Goal: Find specific page/section: Find specific page/section

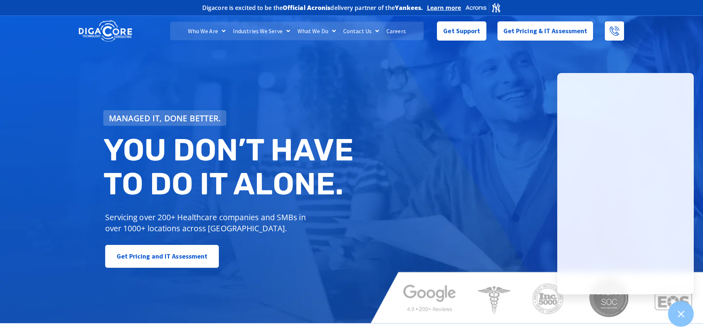
click at [346, 30] on link "Contact Us" at bounding box center [361, 31] width 43 height 18
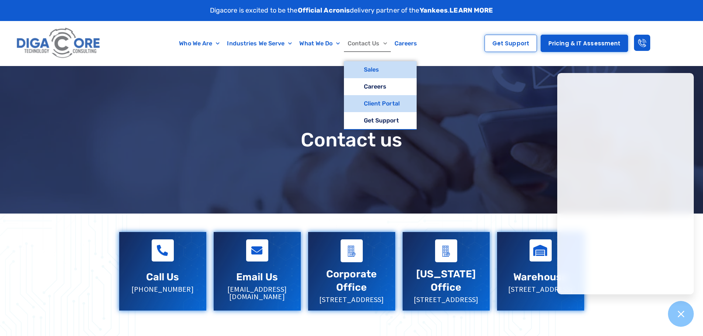
click at [393, 102] on link "Client Portal" at bounding box center [380, 103] width 73 height 17
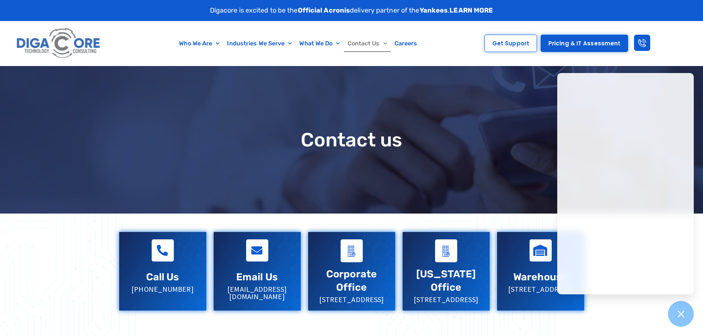
click at [438, 280] on link "Virginia Office" at bounding box center [446, 280] width 60 height 25
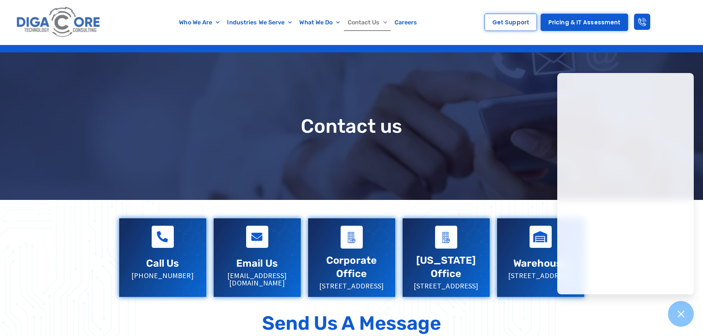
scroll to position [37, 0]
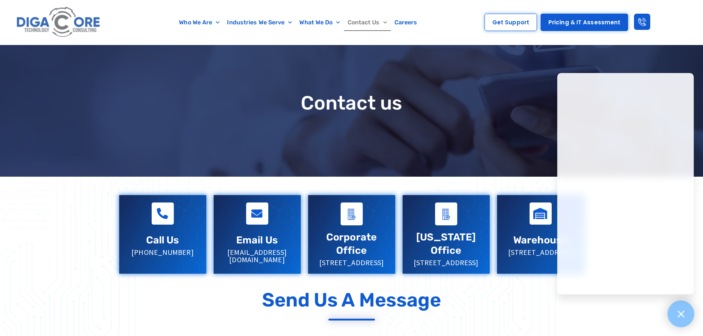
click at [684, 317] on icon at bounding box center [681, 314] width 10 height 10
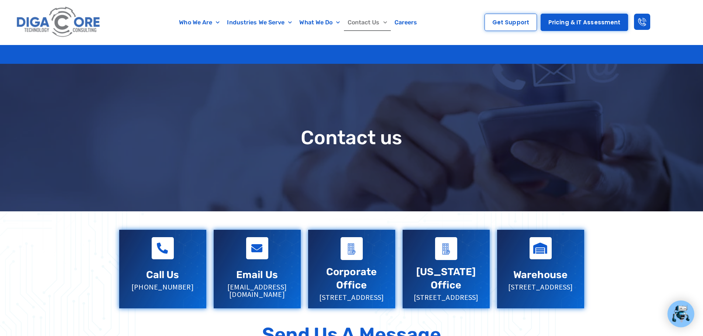
scroll to position [0, 0]
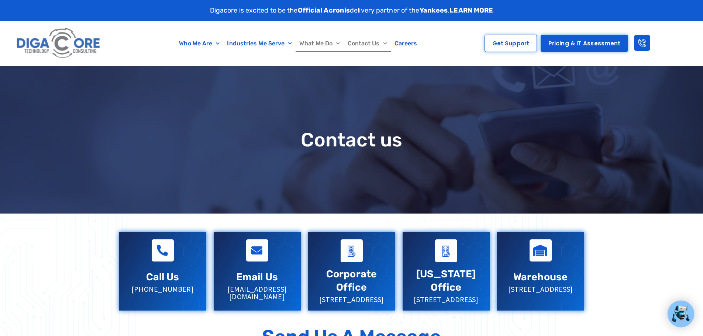
click at [322, 40] on link "What We Do" at bounding box center [320, 43] width 48 height 17
